Goal: Learn about a topic

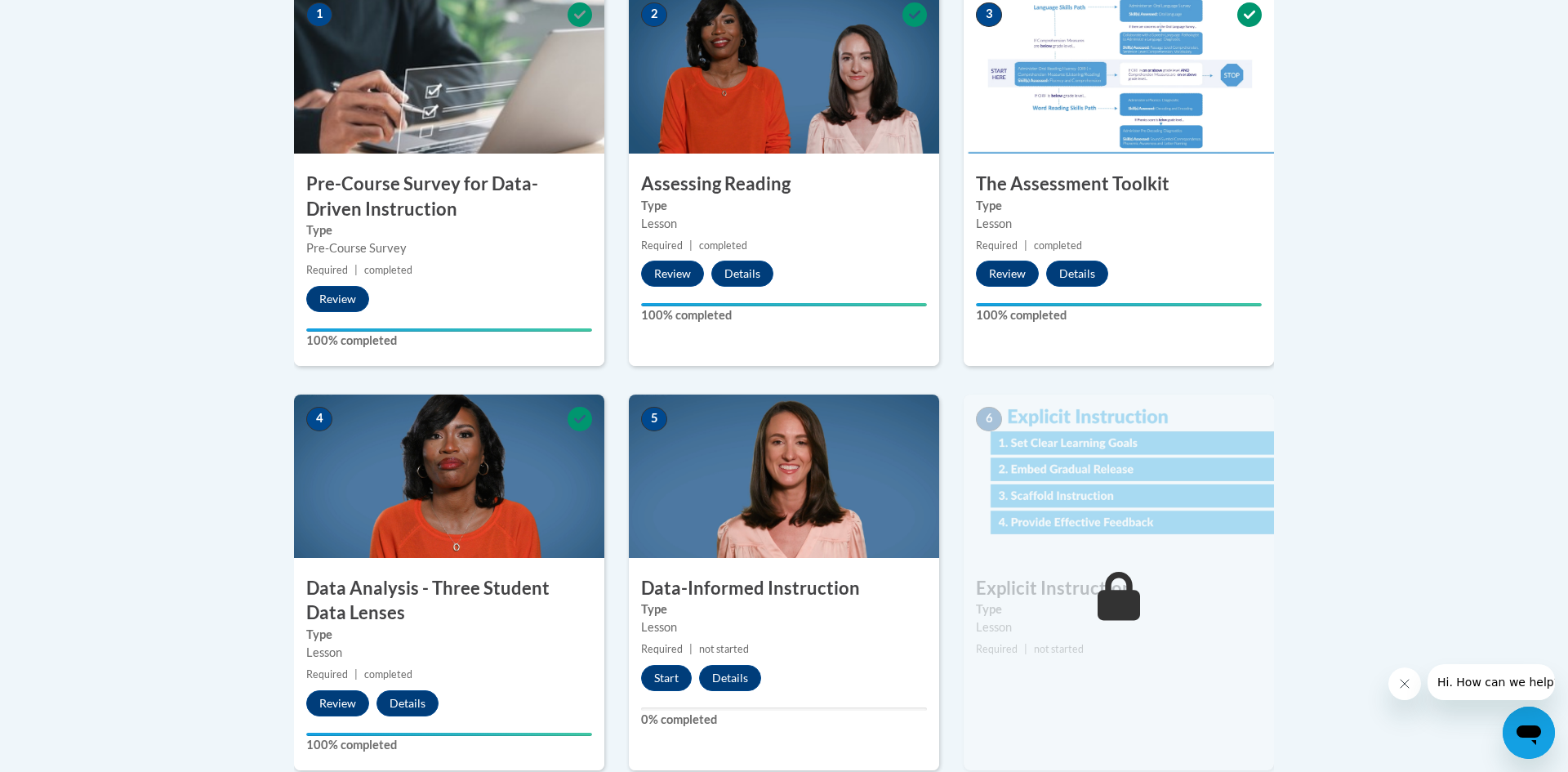
scroll to position [556, 0]
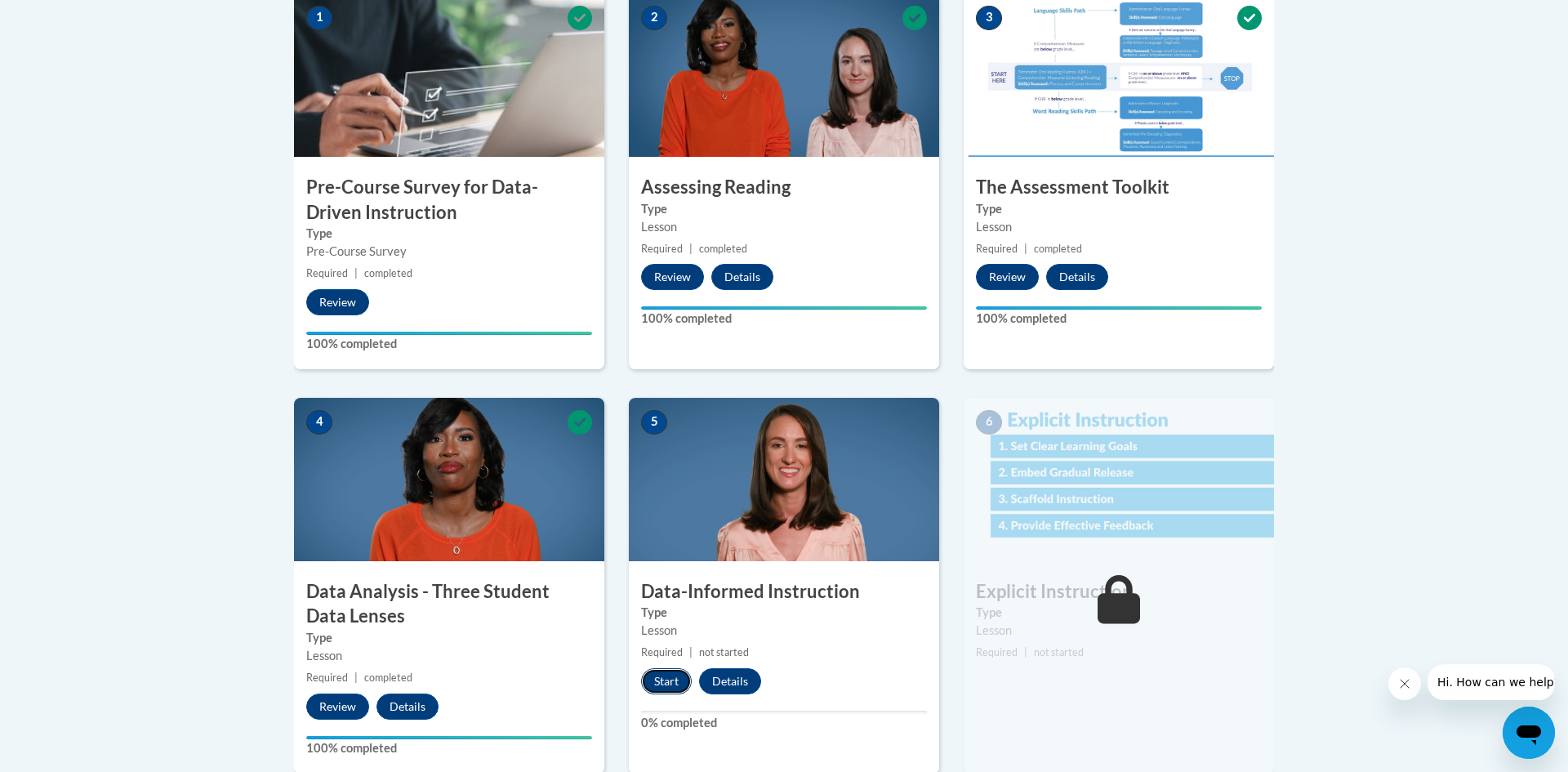
click at [661, 679] on button "Start" at bounding box center [666, 681] width 51 height 26
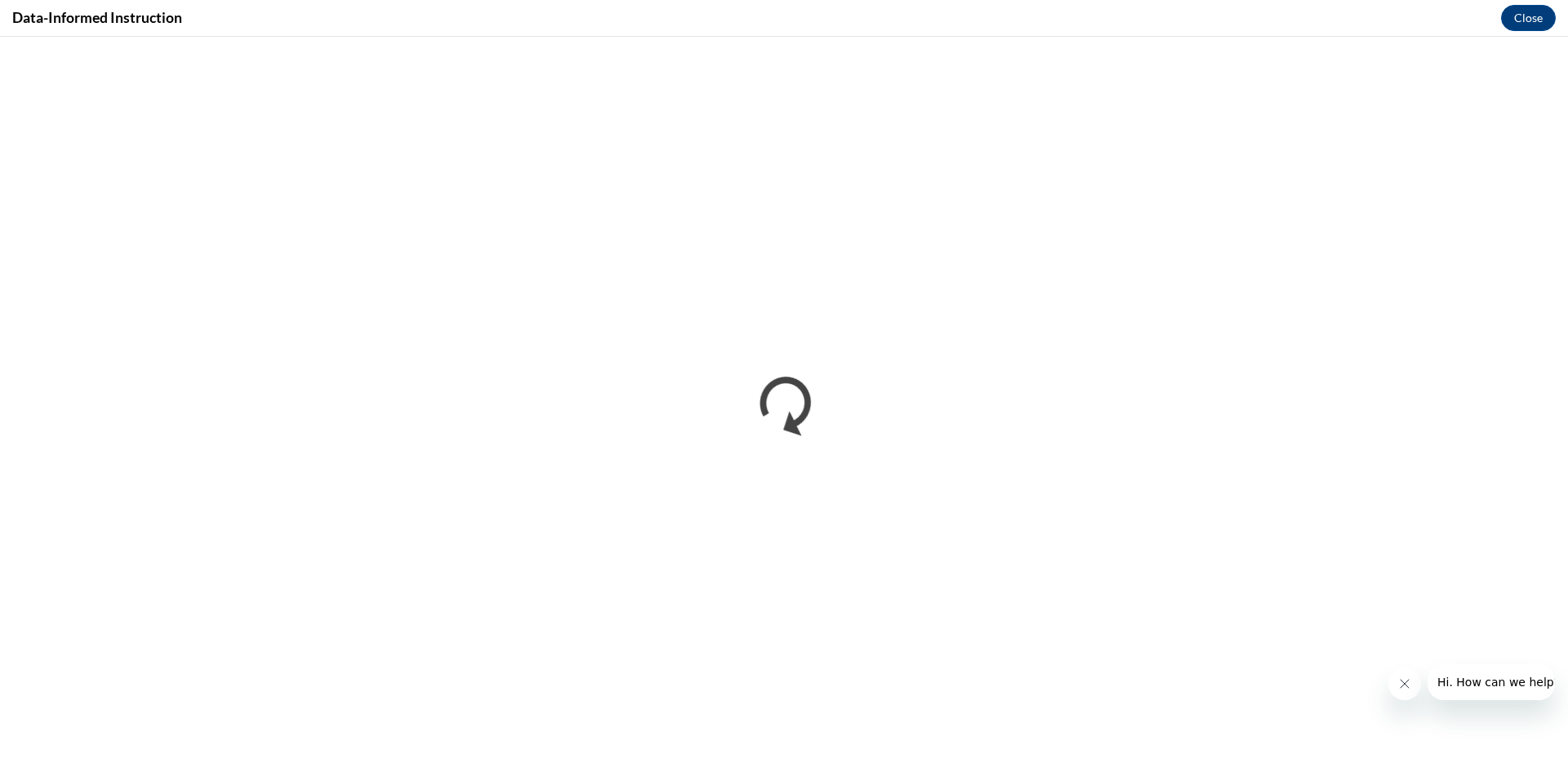
scroll to position [0, 0]
